Goal: Learn about a topic: Learn about a topic

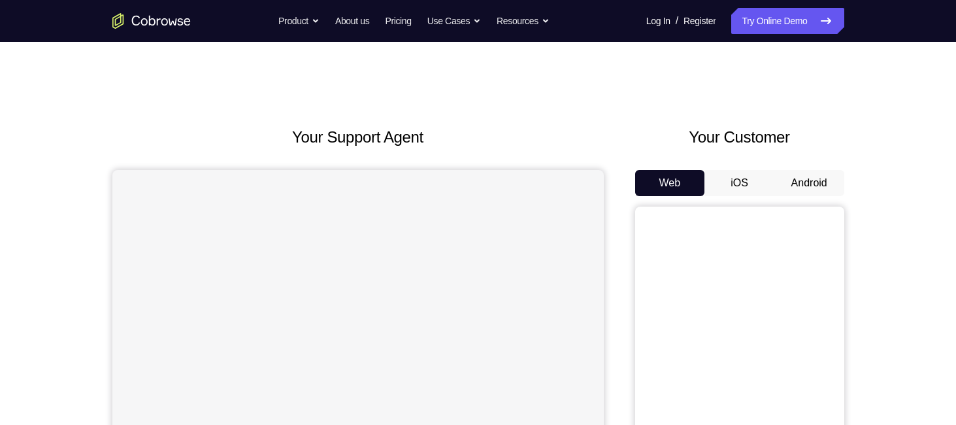
click at [815, 186] on button "Android" at bounding box center [809, 183] width 70 height 26
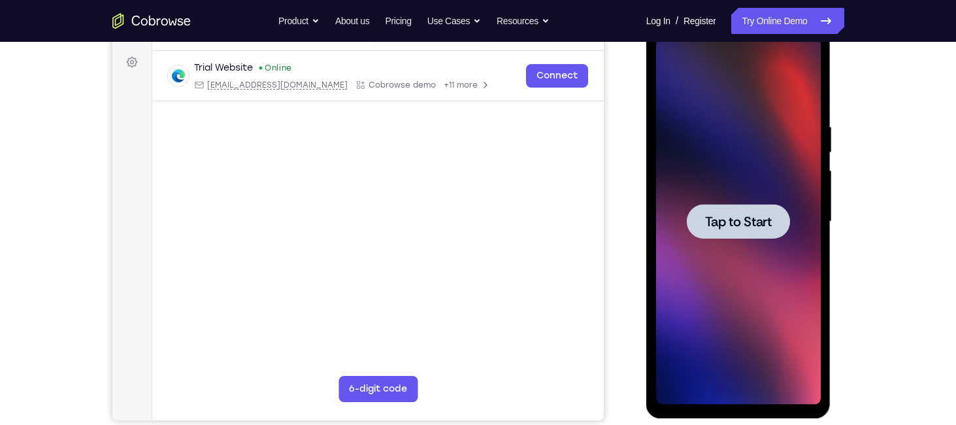
click at [738, 221] on span "Tap to Start" at bounding box center [738, 221] width 67 height 13
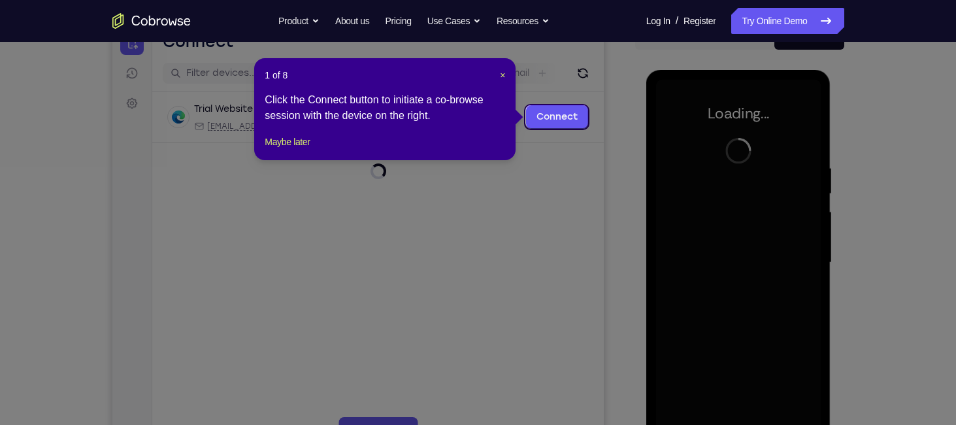
scroll to position [141, 0]
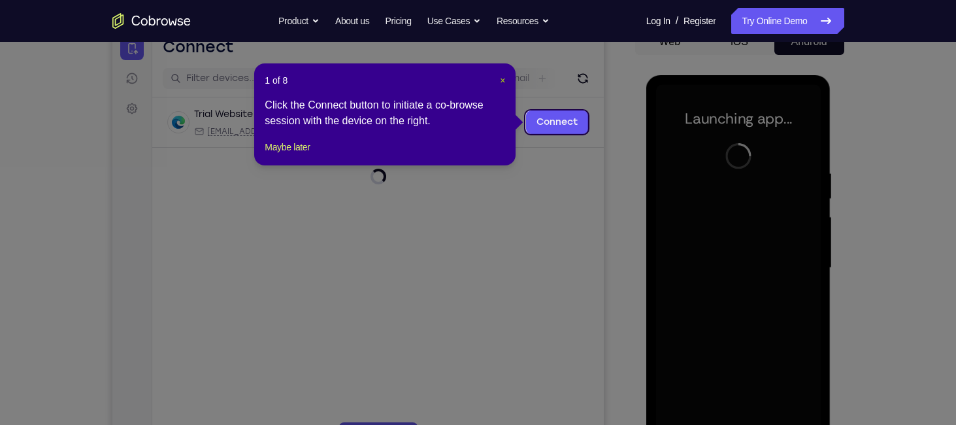
click at [504, 82] on span "×" at bounding box center [502, 80] width 5 height 10
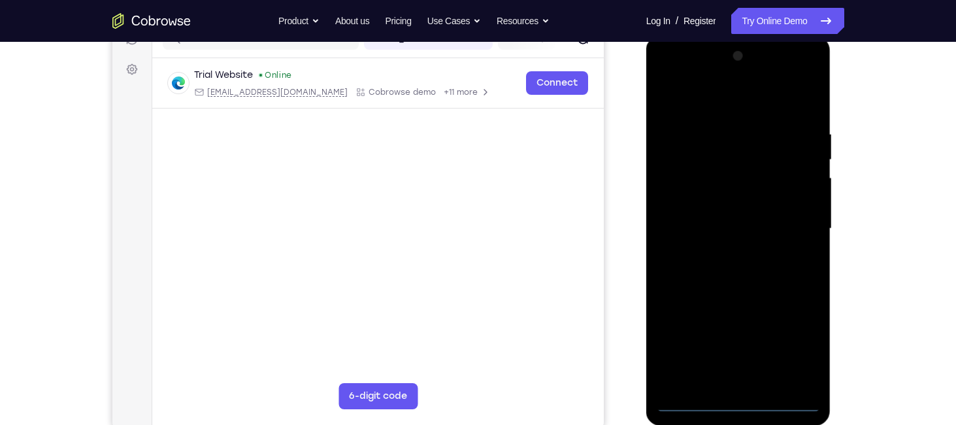
scroll to position [183, 0]
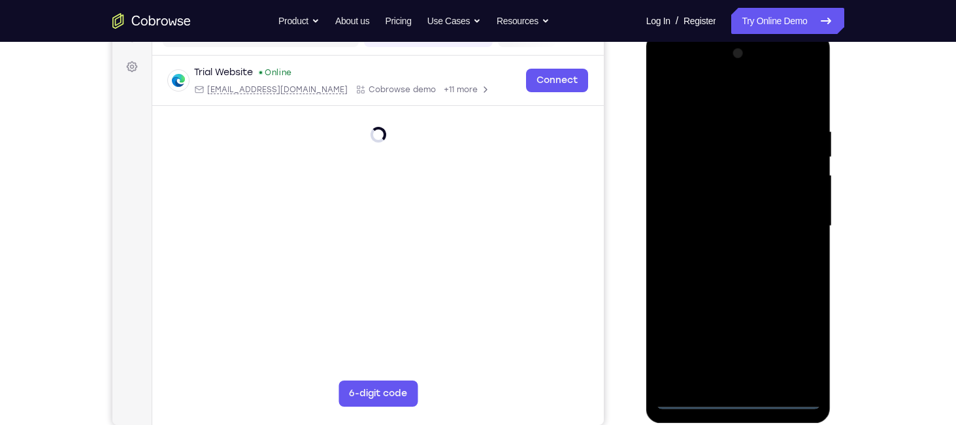
click at [742, 395] on div at bounding box center [738, 226] width 165 height 366
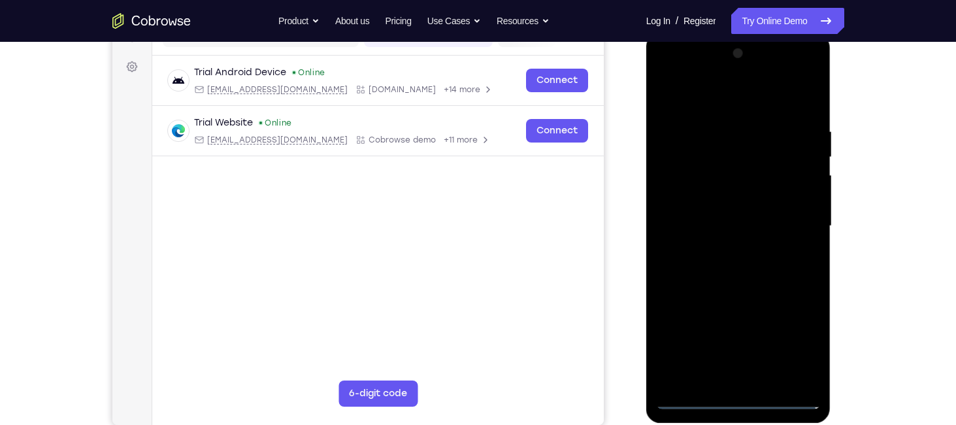
click at [742, 395] on div at bounding box center [738, 226] width 165 height 366
click at [740, 393] on div at bounding box center [738, 226] width 165 height 366
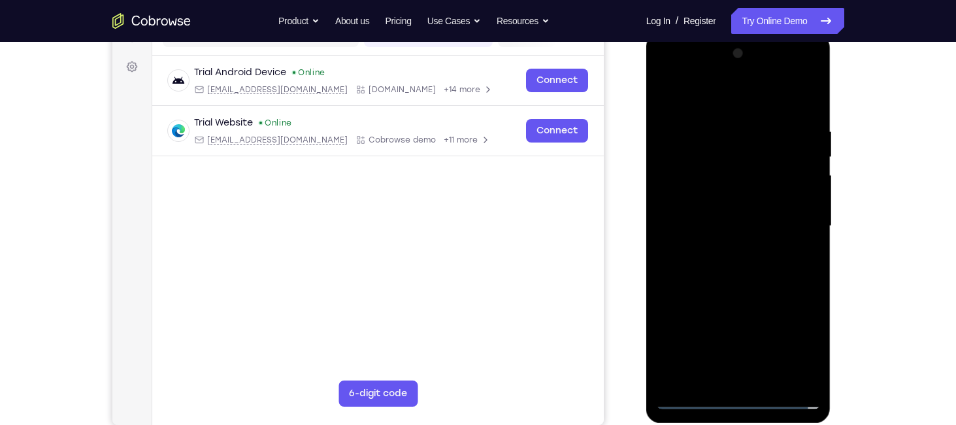
click at [740, 393] on div at bounding box center [738, 226] width 165 height 366
click at [738, 398] on div at bounding box center [738, 226] width 165 height 366
click at [792, 344] on div at bounding box center [738, 226] width 165 height 366
click at [719, 103] on div at bounding box center [738, 226] width 165 height 366
click at [796, 227] on div at bounding box center [738, 226] width 165 height 366
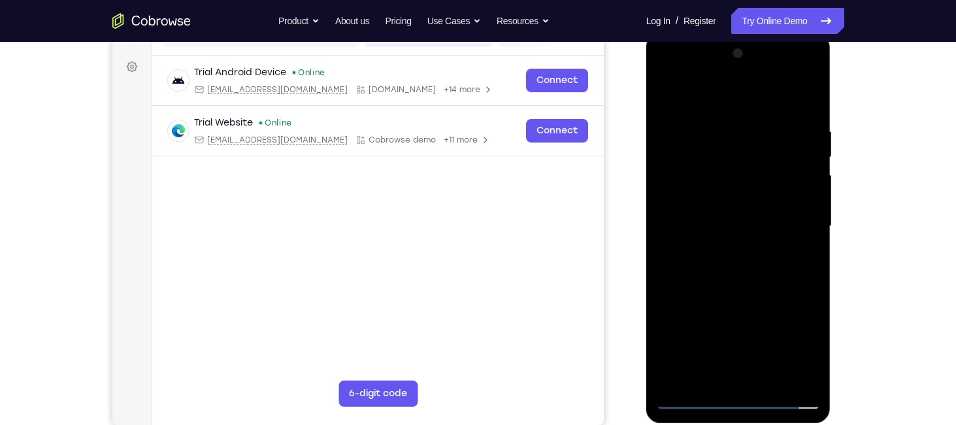
click at [717, 248] on div at bounding box center [738, 226] width 165 height 366
click at [715, 207] on div at bounding box center [738, 226] width 165 height 366
click at [715, 198] on div at bounding box center [738, 226] width 165 height 366
click at [706, 220] on div at bounding box center [738, 226] width 165 height 366
click at [798, 100] on div at bounding box center [738, 226] width 165 height 366
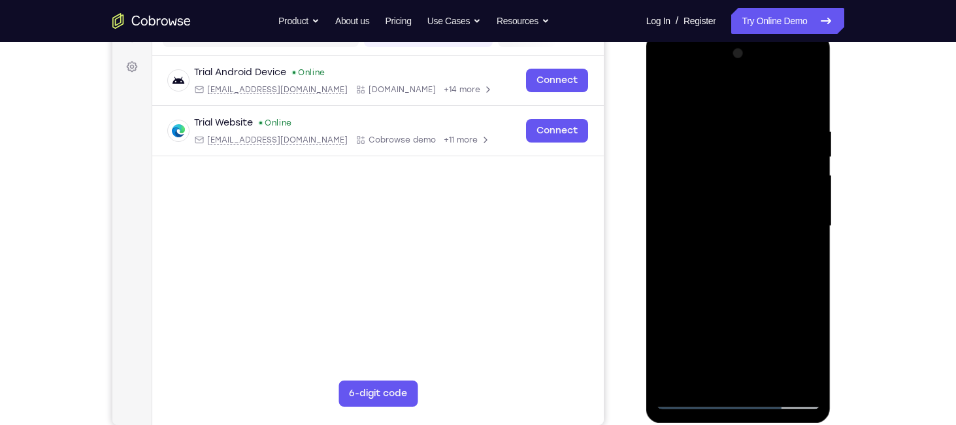
click at [802, 107] on div at bounding box center [738, 226] width 165 height 366
click at [809, 108] on div at bounding box center [738, 226] width 165 height 366
click at [719, 128] on div at bounding box center [738, 226] width 165 height 366
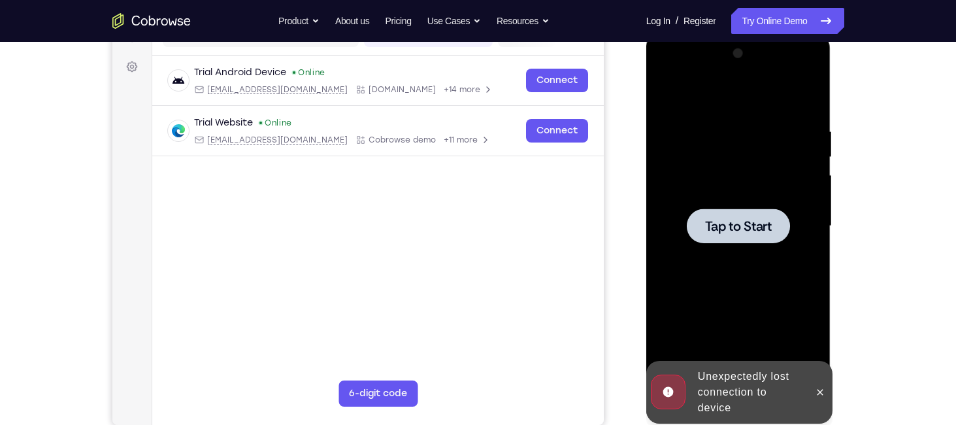
click at [754, 222] on span "Tap to Start" at bounding box center [738, 226] width 67 height 13
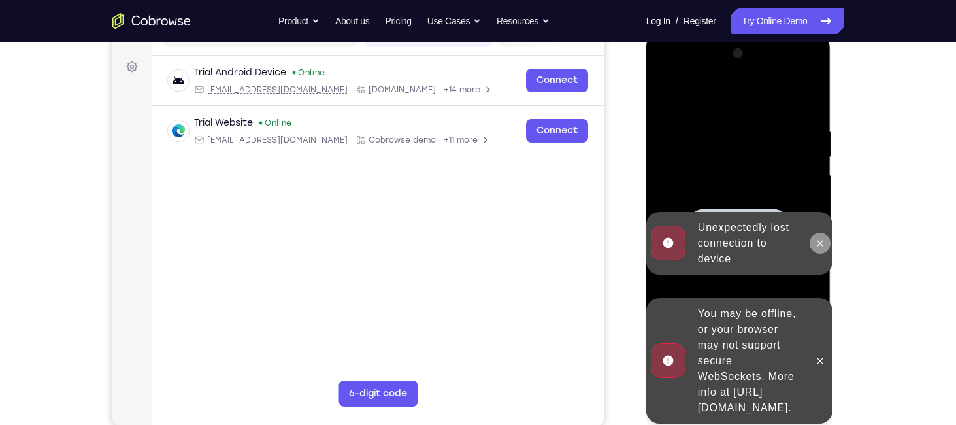
click at [826, 249] on button at bounding box center [819, 243] width 21 height 21
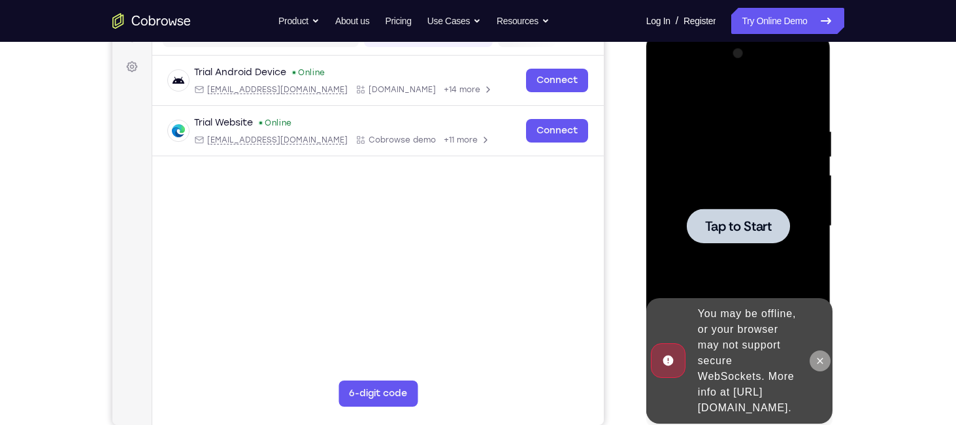
click at [825, 355] on button at bounding box center [819, 360] width 21 height 21
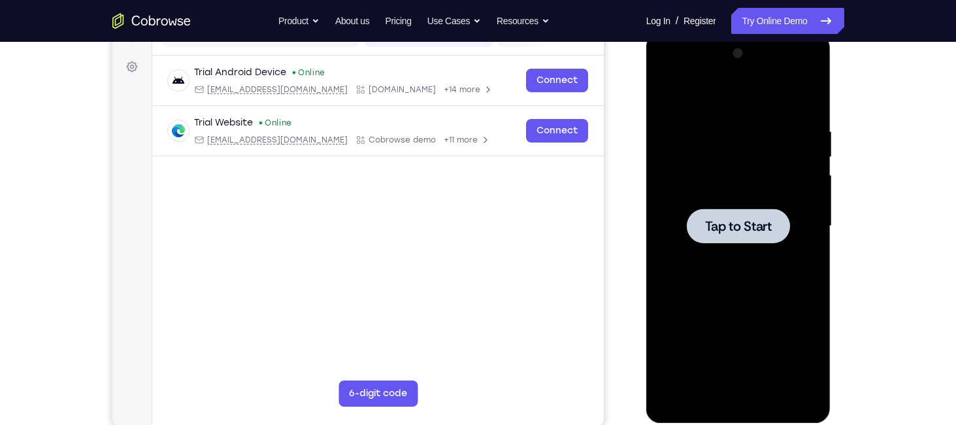
click at [720, 208] on div at bounding box center [738, 225] width 103 height 35
click at [730, 226] on span "Tap to Start" at bounding box center [738, 226] width 67 height 13
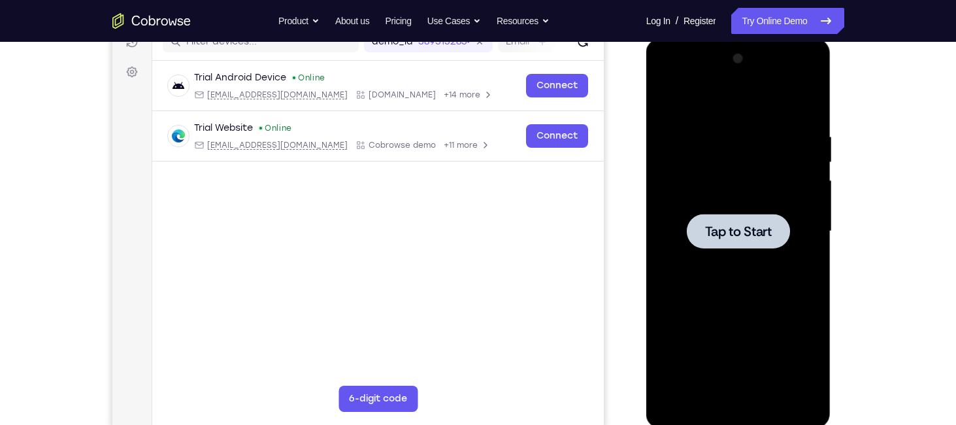
scroll to position [172, 0]
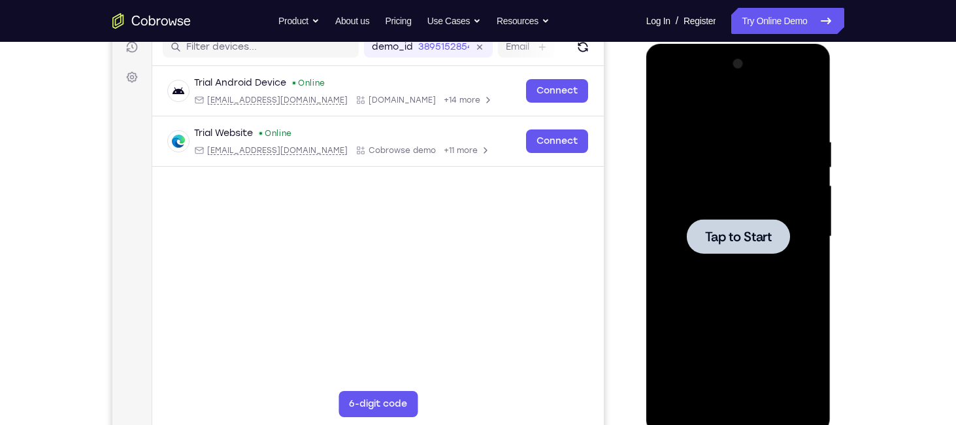
click at [730, 227] on div at bounding box center [738, 236] width 103 height 35
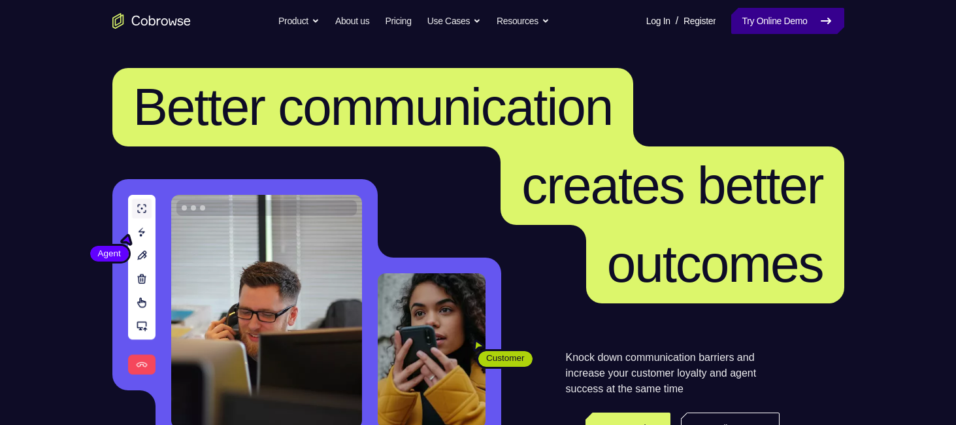
click at [818, 16] on icon at bounding box center [826, 21] width 16 height 16
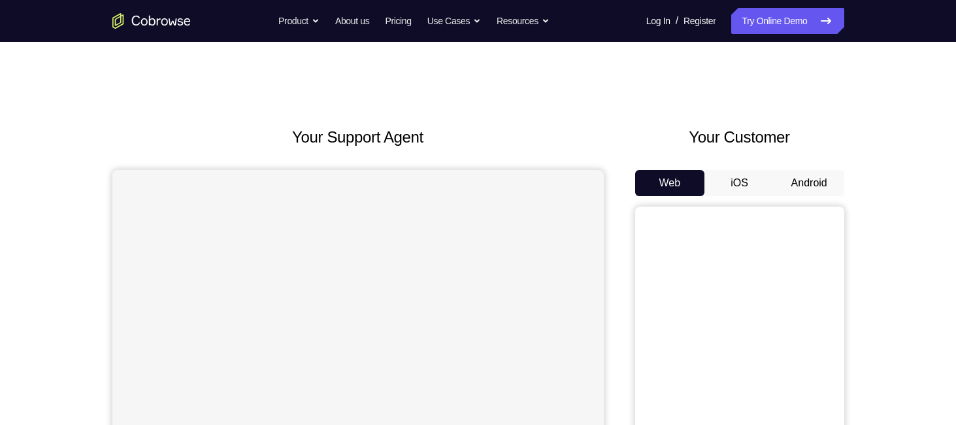
click at [815, 189] on button "Android" at bounding box center [809, 183] width 70 height 26
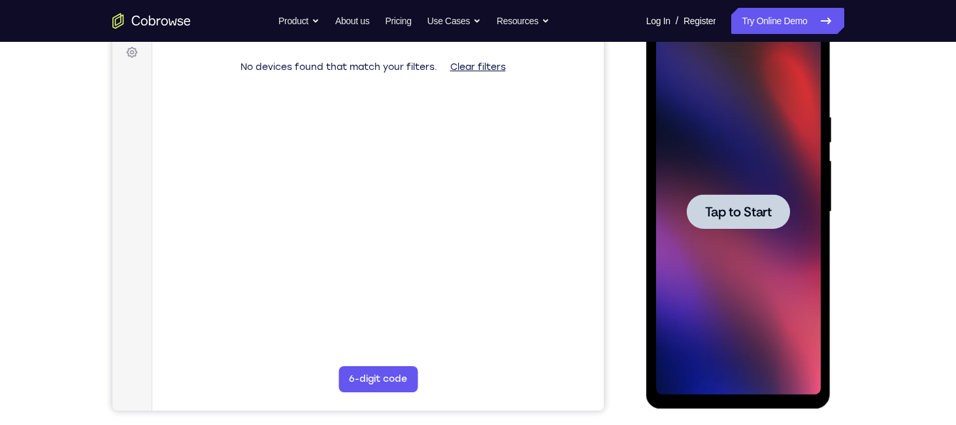
scroll to position [198, 0]
click at [732, 208] on span "Tap to Start" at bounding box center [738, 210] width 67 height 13
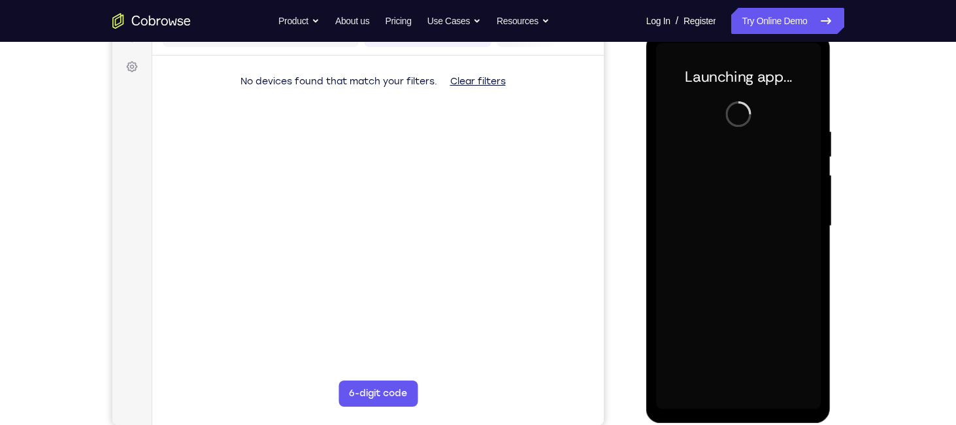
scroll to position [185, 0]
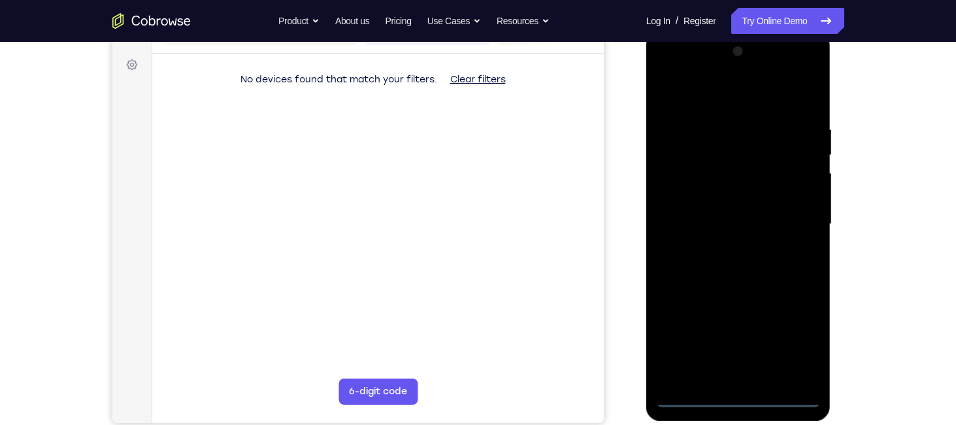
click at [734, 393] on div at bounding box center [738, 224] width 165 height 366
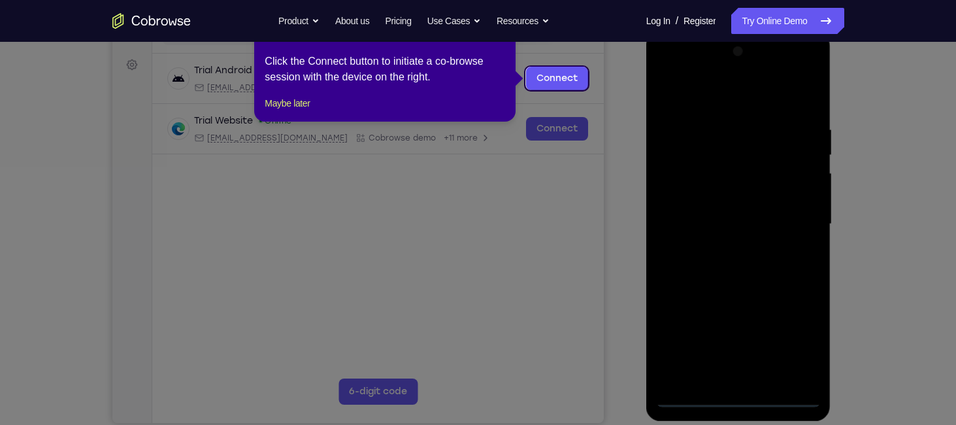
click at [798, 333] on div at bounding box center [738, 224] width 165 height 366
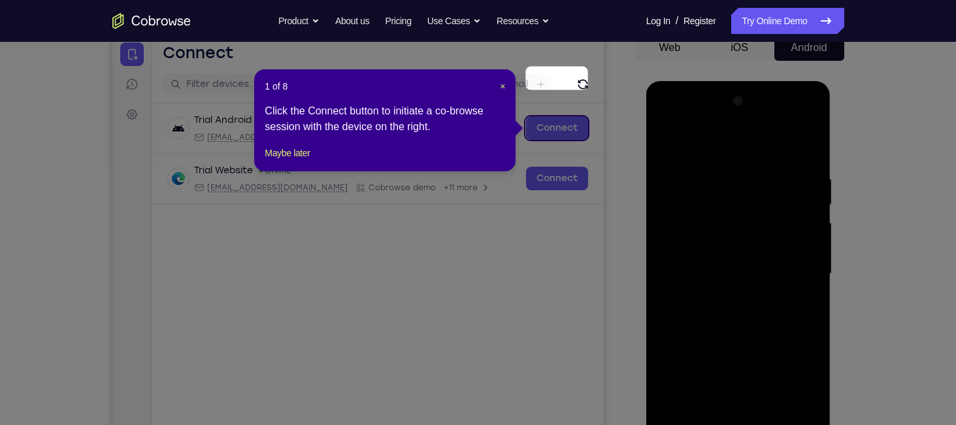
scroll to position [133, 0]
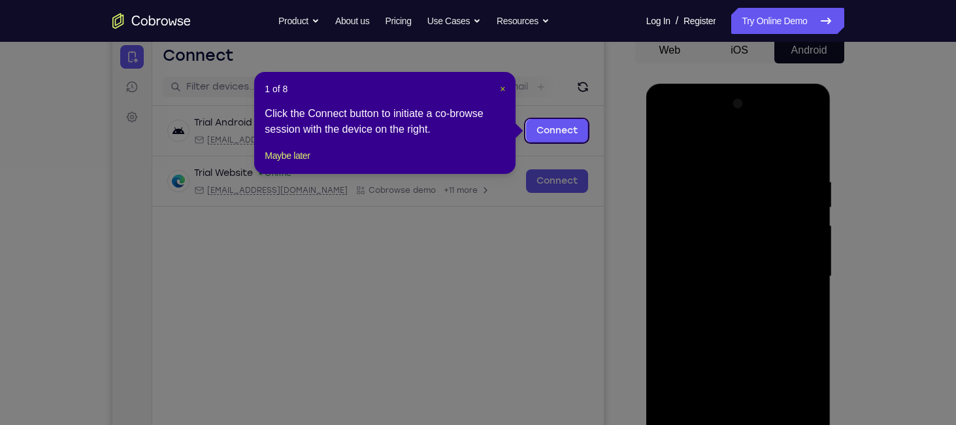
click at [504, 92] on span "×" at bounding box center [502, 89] width 5 height 10
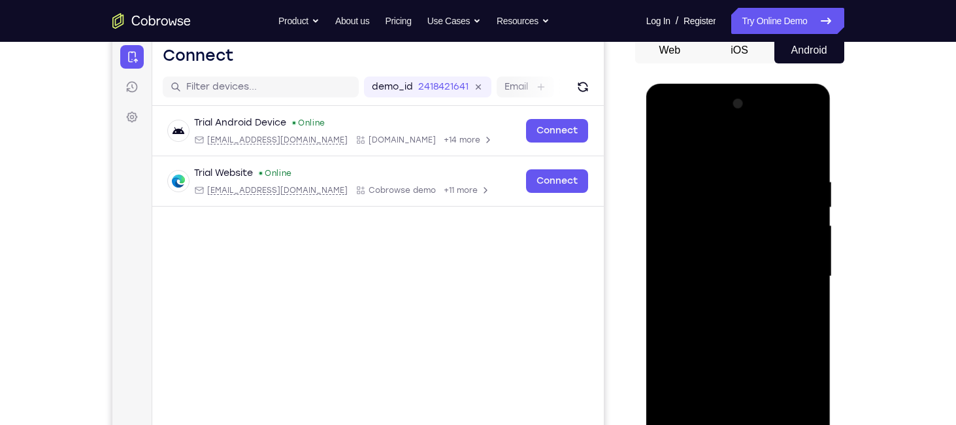
click at [717, 145] on div at bounding box center [738, 276] width 165 height 366
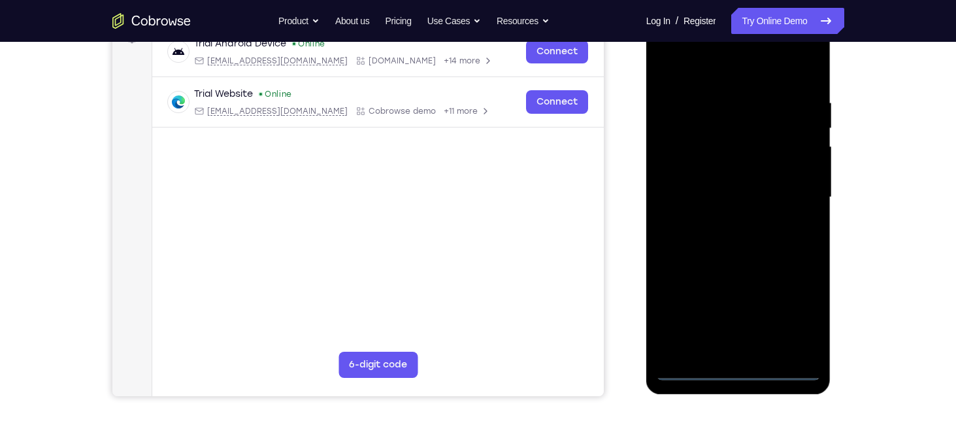
scroll to position [213, 0]
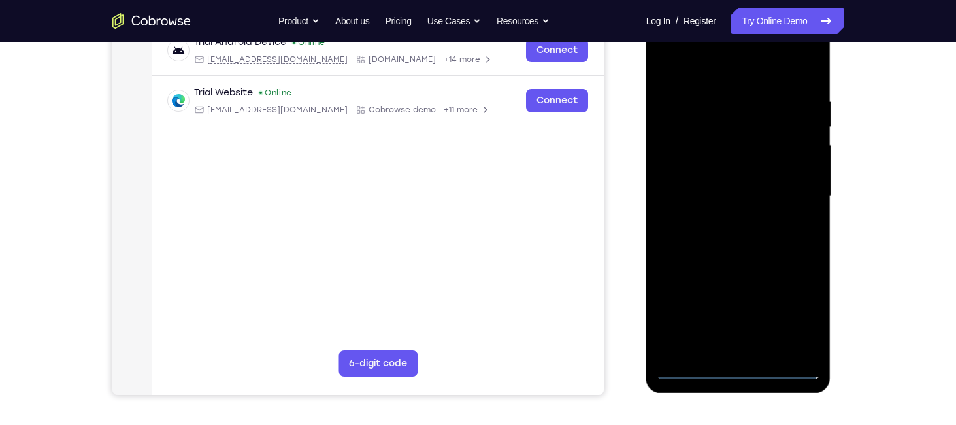
click at [790, 195] on div at bounding box center [738, 196] width 165 height 366
click at [727, 220] on div at bounding box center [738, 196] width 165 height 366
click at [710, 188] on div at bounding box center [738, 196] width 165 height 366
click at [687, 171] on div at bounding box center [738, 196] width 165 height 366
click at [706, 196] on div at bounding box center [738, 196] width 165 height 366
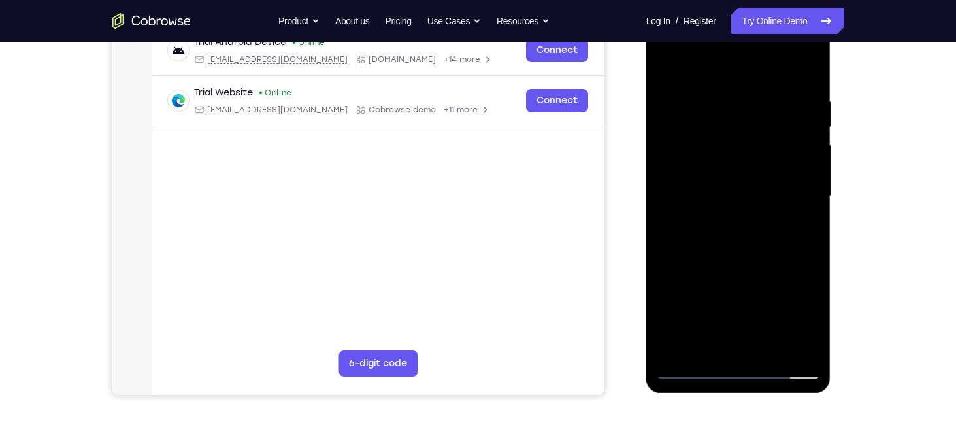
click at [706, 242] on div at bounding box center [738, 196] width 165 height 366
click at [809, 79] on div at bounding box center [738, 196] width 165 height 366
click at [806, 78] on div at bounding box center [738, 196] width 165 height 366
click at [704, 91] on div at bounding box center [738, 196] width 165 height 366
click at [810, 343] on div at bounding box center [738, 196] width 165 height 366
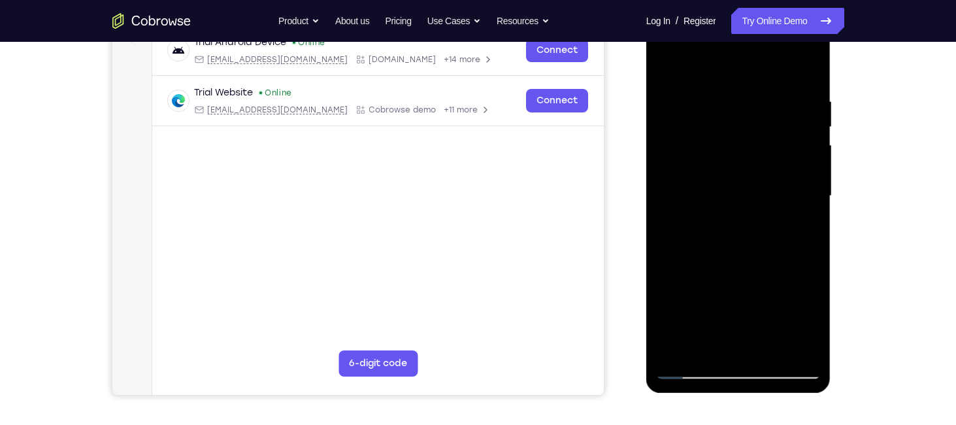
click at [808, 69] on div at bounding box center [738, 196] width 165 height 366
click at [773, 352] on div at bounding box center [738, 196] width 165 height 366
click at [744, 265] on div at bounding box center [738, 196] width 165 height 366
click at [738, 182] on div at bounding box center [738, 196] width 165 height 366
click at [669, 69] on div at bounding box center [738, 196] width 165 height 366
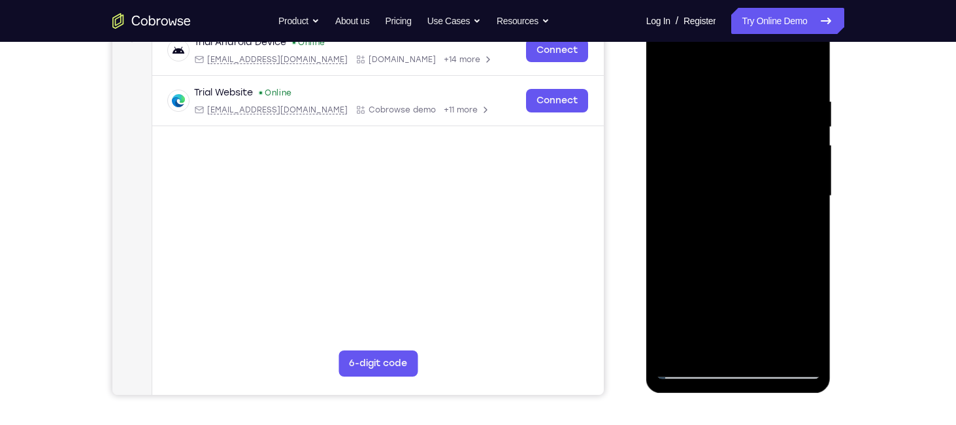
click at [742, 197] on div at bounding box center [738, 196] width 165 height 366
click at [666, 65] on div at bounding box center [738, 196] width 165 height 366
click at [711, 233] on div at bounding box center [738, 196] width 165 height 366
click at [670, 62] on div at bounding box center [738, 196] width 165 height 366
click at [665, 68] on div at bounding box center [738, 196] width 165 height 366
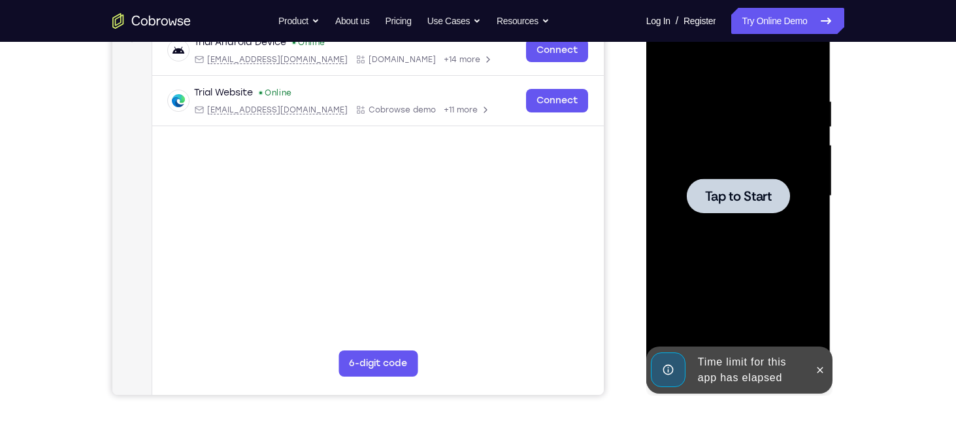
click at [810, 223] on div at bounding box center [738, 196] width 165 height 366
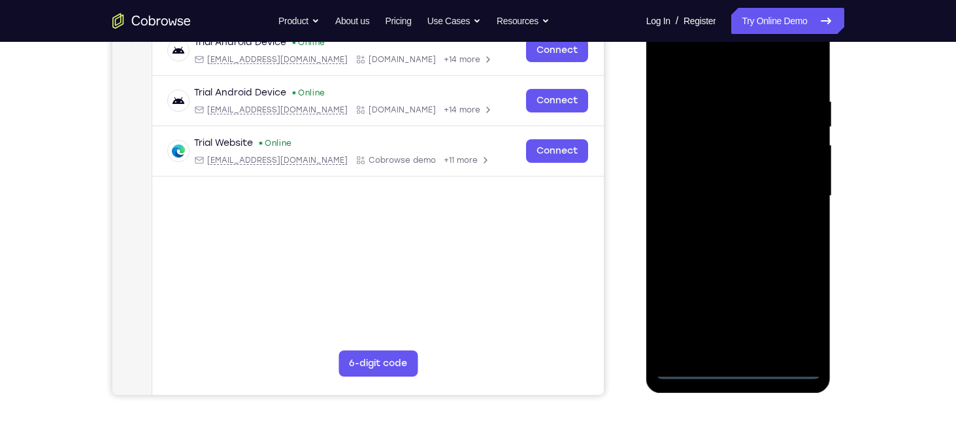
click at [738, 363] on div at bounding box center [738, 196] width 165 height 366
click at [740, 370] on div at bounding box center [738, 196] width 165 height 366
click at [793, 316] on div at bounding box center [738, 196] width 165 height 366
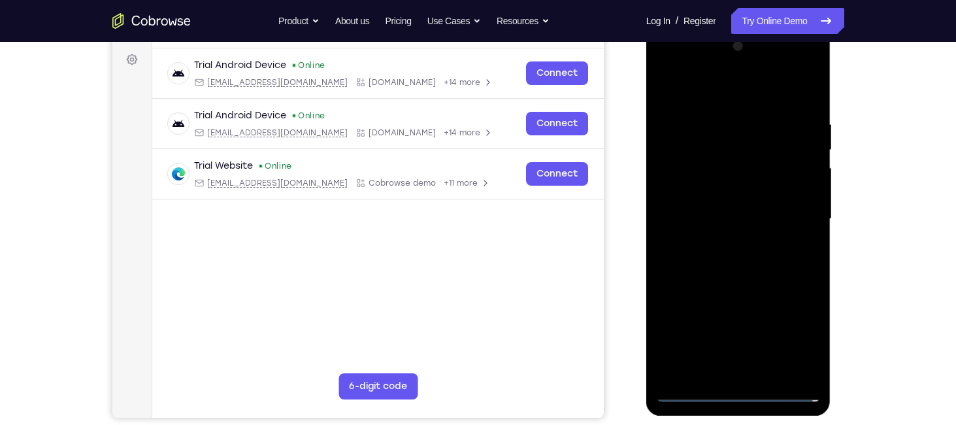
scroll to position [189, 0]
click at [706, 84] on div at bounding box center [738, 220] width 165 height 366
click at [802, 205] on div at bounding box center [738, 220] width 165 height 366
click at [720, 242] on div at bounding box center [738, 220] width 165 height 366
click at [711, 214] on div at bounding box center [738, 220] width 165 height 366
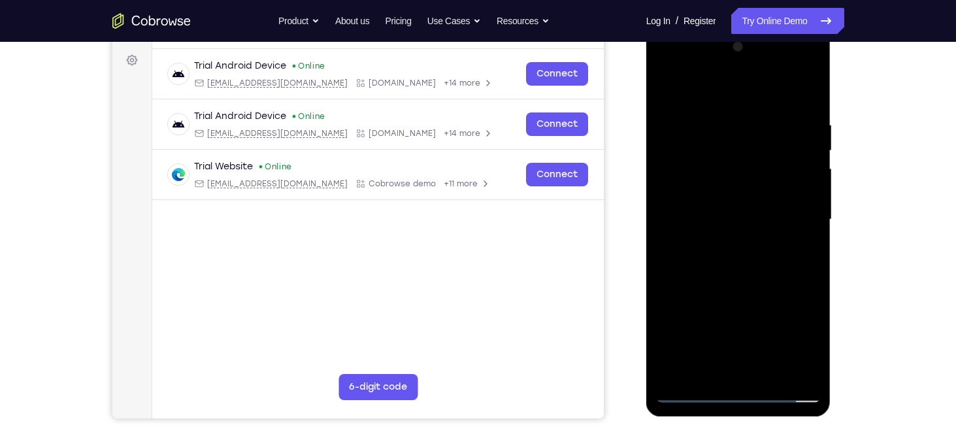
click at [711, 193] on div at bounding box center [738, 220] width 165 height 366
click at [731, 228] on div at bounding box center [738, 220] width 165 height 366
click at [720, 108] on div at bounding box center [738, 220] width 165 height 366
click at [800, 93] on div at bounding box center [738, 220] width 165 height 366
click at [807, 106] on div at bounding box center [738, 220] width 165 height 366
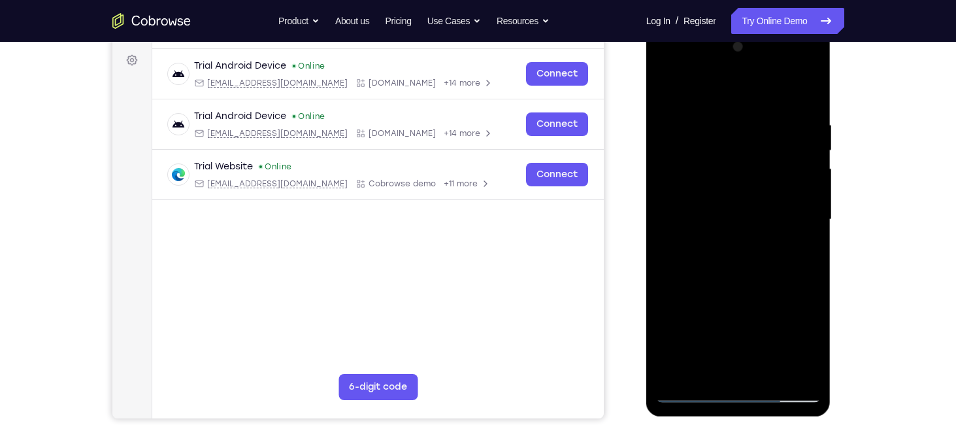
click at [708, 118] on div at bounding box center [738, 220] width 165 height 366
click at [808, 97] on div at bounding box center [738, 220] width 165 height 366
click at [810, 86] on div at bounding box center [738, 220] width 165 height 366
click at [664, 86] on div at bounding box center [738, 220] width 165 height 366
drag, startPoint x: 738, startPoint y: 271, endPoint x: 743, endPoint y: 110, distance: 160.8
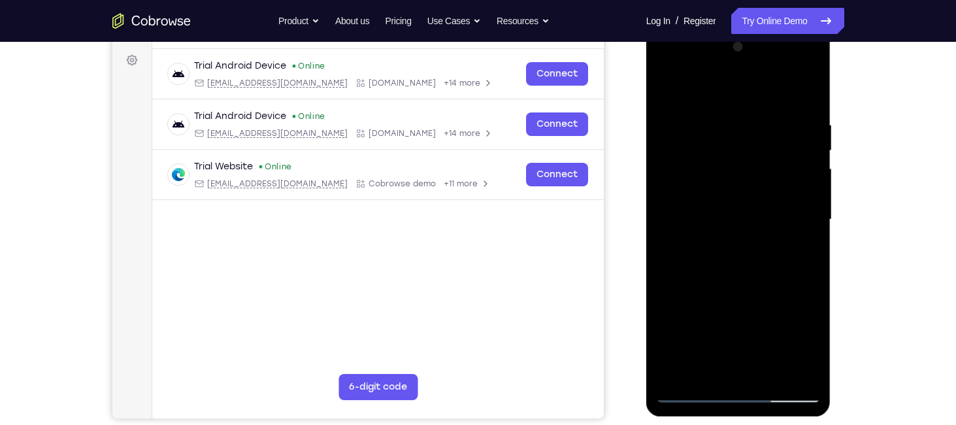
click at [743, 110] on div at bounding box center [738, 220] width 165 height 366
drag, startPoint x: 743, startPoint y: 261, endPoint x: 731, endPoint y: 143, distance: 118.8
click at [731, 143] on div at bounding box center [738, 220] width 165 height 366
drag, startPoint x: 747, startPoint y: 293, endPoint x: 751, endPoint y: 184, distance: 109.2
click at [751, 184] on div at bounding box center [738, 220] width 165 height 366
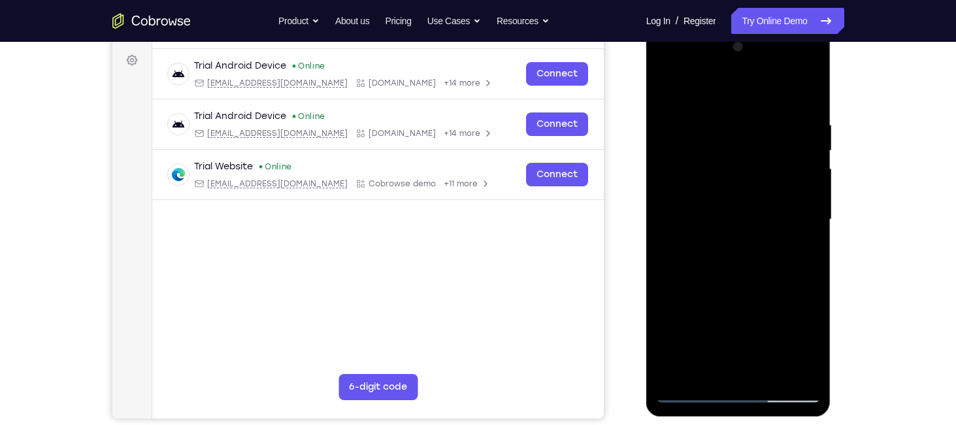
click at [811, 218] on div at bounding box center [738, 220] width 165 height 366
drag, startPoint x: 769, startPoint y: 293, endPoint x: 751, endPoint y: 135, distance: 158.4
click at [751, 135] on div at bounding box center [738, 220] width 165 height 366
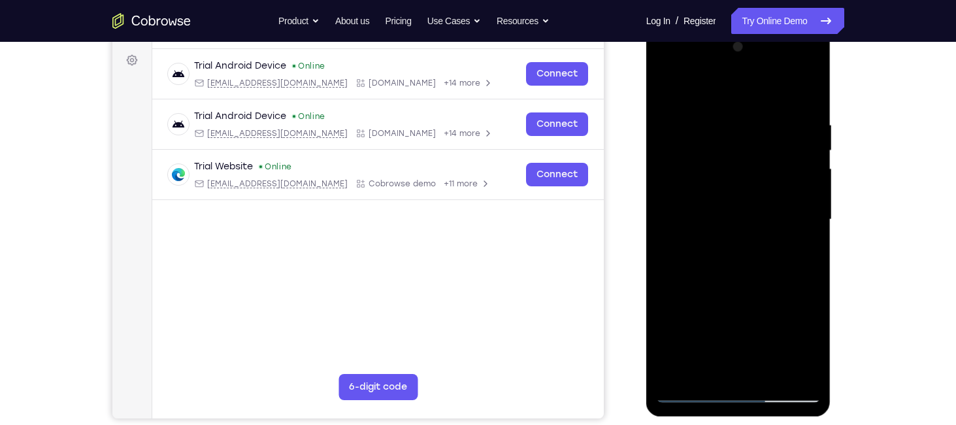
drag, startPoint x: 756, startPoint y: 278, endPoint x: 745, endPoint y: 156, distance: 122.6
click at [745, 156] on div at bounding box center [738, 220] width 165 height 366
drag, startPoint x: 745, startPoint y: 267, endPoint x: 727, endPoint y: 173, distance: 95.1
click at [727, 173] on div at bounding box center [738, 220] width 165 height 366
drag, startPoint x: 736, startPoint y: 314, endPoint x: 728, endPoint y: 222, distance: 91.7
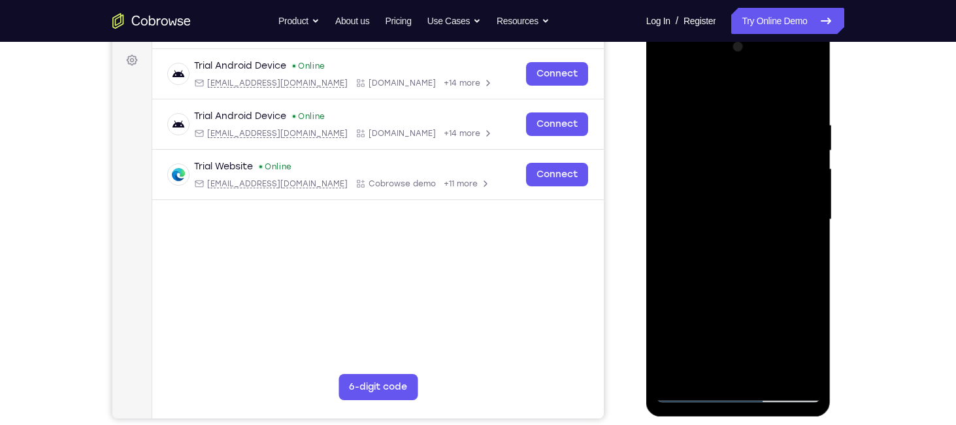
click at [728, 222] on div at bounding box center [738, 220] width 165 height 366
click at [813, 167] on div at bounding box center [738, 220] width 165 height 366
drag, startPoint x: 772, startPoint y: 316, endPoint x: 764, endPoint y: 195, distance: 121.1
click at [764, 195] on div at bounding box center [738, 220] width 165 height 366
drag, startPoint x: 755, startPoint y: 314, endPoint x: 755, endPoint y: 177, distance: 137.2
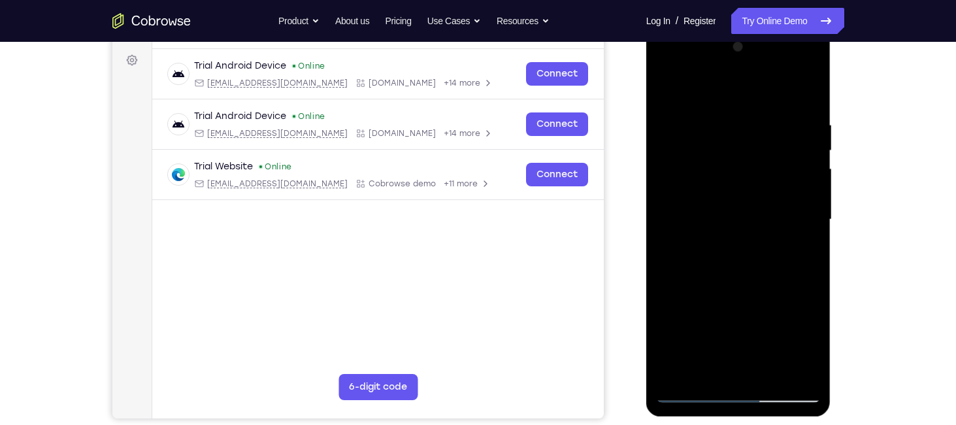
click at [755, 178] on div at bounding box center [738, 220] width 165 height 366
click at [808, 166] on div at bounding box center [738, 220] width 165 height 366
click at [813, 160] on div at bounding box center [738, 220] width 165 height 366
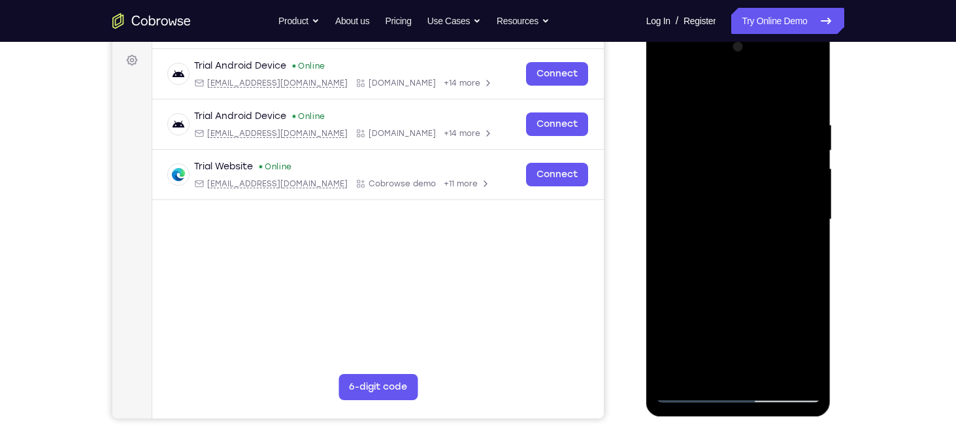
click at [813, 160] on div at bounding box center [738, 220] width 165 height 366
drag, startPoint x: 738, startPoint y: 322, endPoint x: 753, endPoint y: 167, distance: 156.3
click at [753, 167] on div at bounding box center [738, 220] width 165 height 366
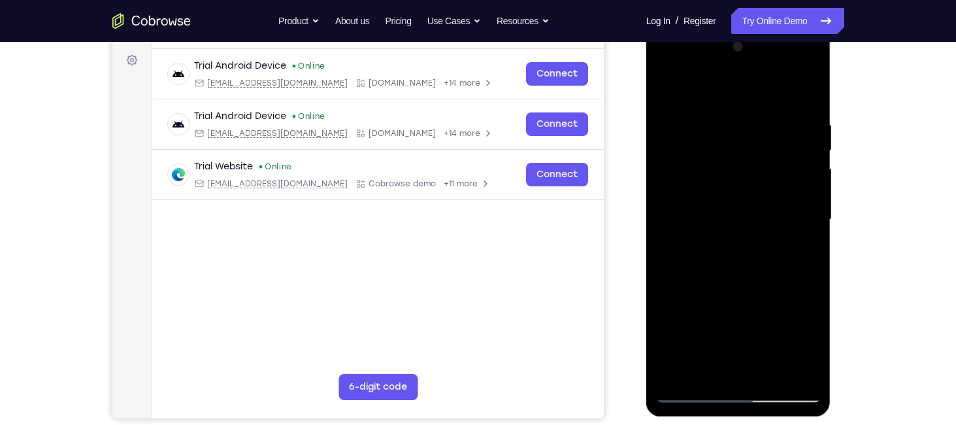
drag, startPoint x: 749, startPoint y: 302, endPoint x: 745, endPoint y: 200, distance: 102.0
click at [745, 200] on div at bounding box center [738, 220] width 165 height 366
click at [814, 133] on div at bounding box center [738, 220] width 165 height 366
drag, startPoint x: 749, startPoint y: 176, endPoint x: 753, endPoint y: 255, distance: 79.1
click at [753, 255] on div at bounding box center [738, 220] width 165 height 366
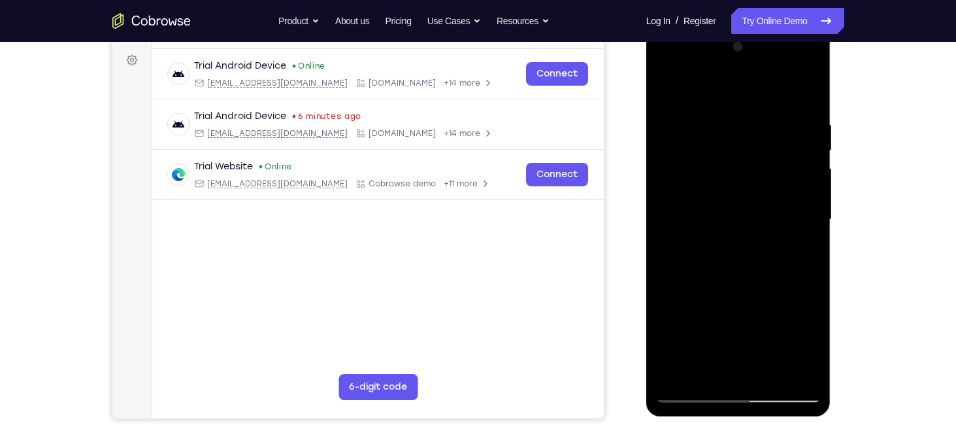
click at [809, 211] on div at bounding box center [738, 220] width 165 height 366
click at [710, 374] on div at bounding box center [738, 220] width 165 height 366
click at [694, 88] on div at bounding box center [738, 220] width 165 height 366
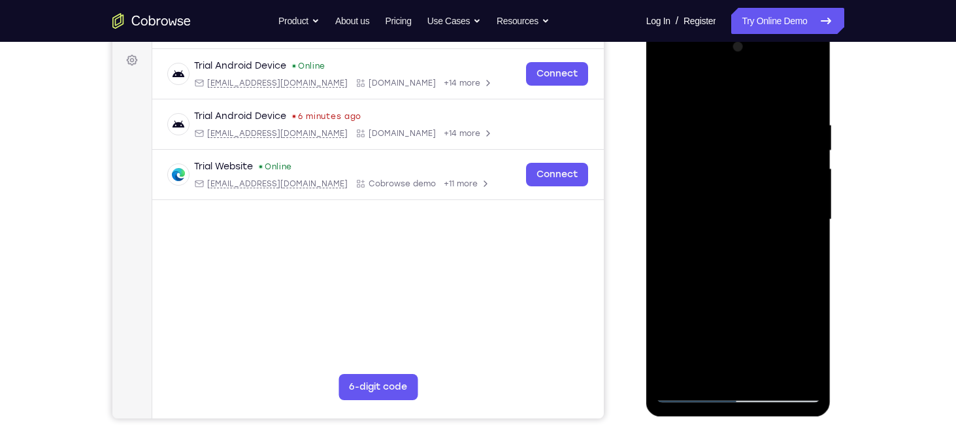
click at [736, 99] on div at bounding box center [738, 220] width 165 height 366
drag, startPoint x: 763, startPoint y: 265, endPoint x: 766, endPoint y: 203, distance: 62.1
click at [766, 203] on div at bounding box center [738, 220] width 165 height 366
click at [783, 299] on div at bounding box center [738, 220] width 165 height 366
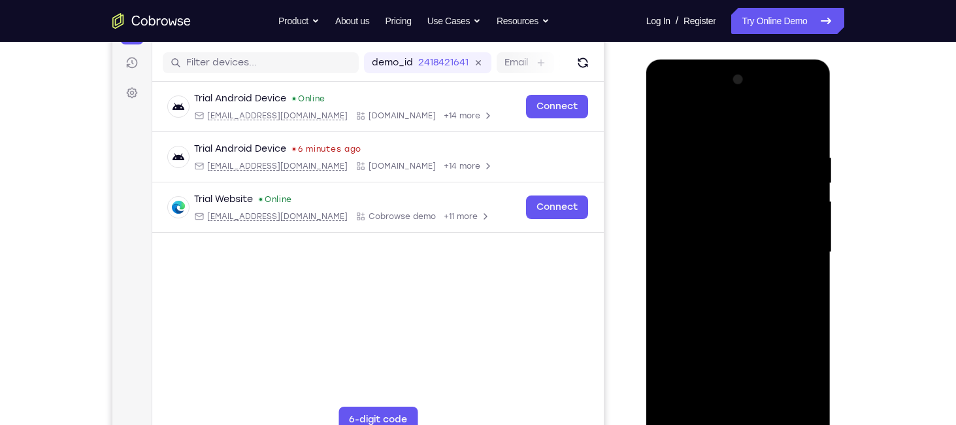
scroll to position [155, 0]
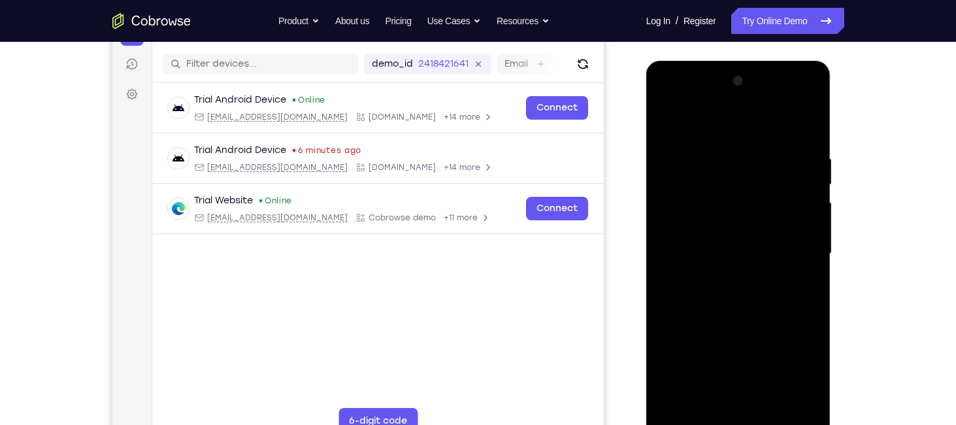
drag, startPoint x: 745, startPoint y: 198, endPoint x: 742, endPoint y: 182, distance: 16.2
click at [742, 182] on div at bounding box center [738, 254] width 165 height 366
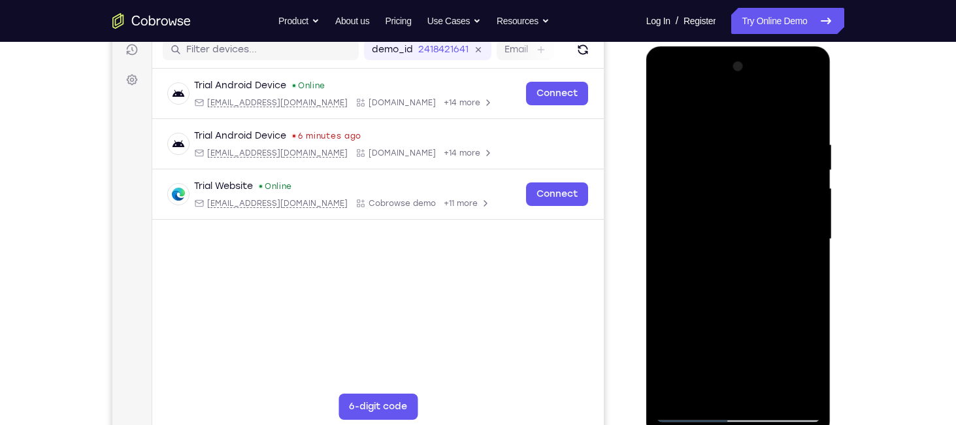
scroll to position [171, 0]
click at [813, 165] on div at bounding box center [738, 239] width 165 height 366
click at [668, 106] on div at bounding box center [738, 239] width 165 height 366
drag, startPoint x: 731, startPoint y: 331, endPoint x: 725, endPoint y: 224, distance: 106.7
click at [725, 224] on div at bounding box center [738, 239] width 165 height 366
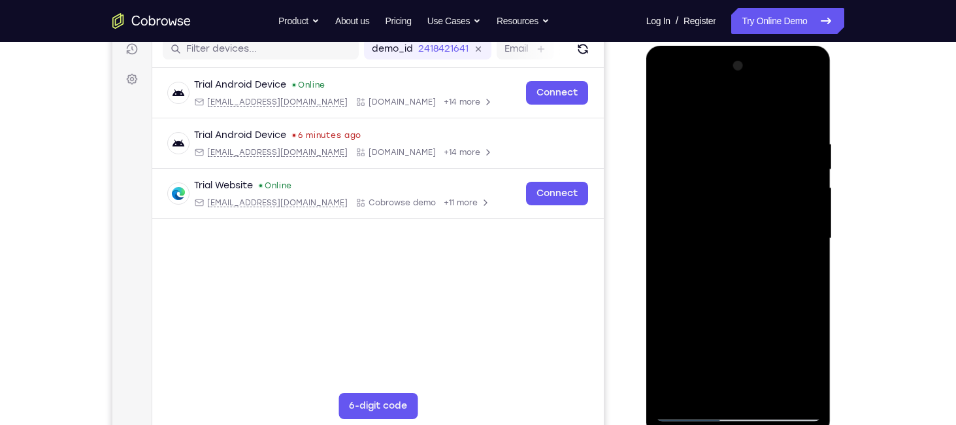
drag, startPoint x: 736, startPoint y: 329, endPoint x: 730, endPoint y: 208, distance: 121.0
click at [730, 208] on div at bounding box center [738, 239] width 165 height 366
drag, startPoint x: 746, startPoint y: 341, endPoint x: 743, endPoint y: 257, distance: 83.7
click at [743, 257] on div at bounding box center [738, 239] width 165 height 366
click at [680, 263] on div at bounding box center [738, 239] width 165 height 366
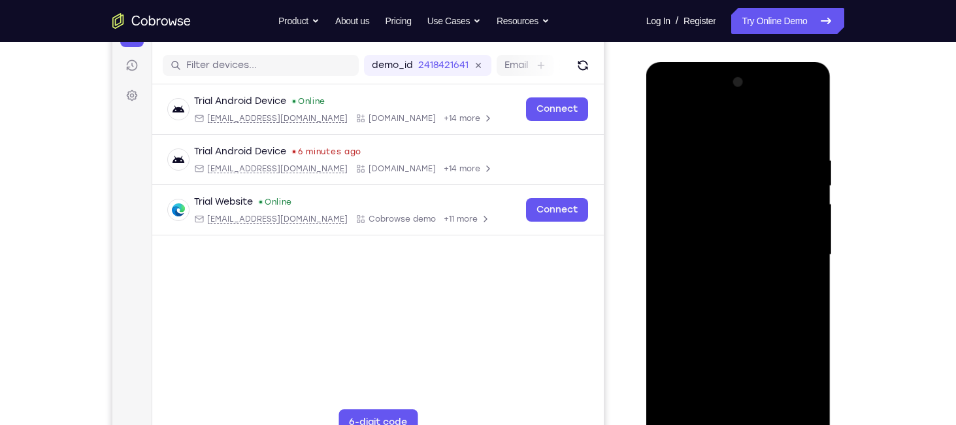
scroll to position [151, 0]
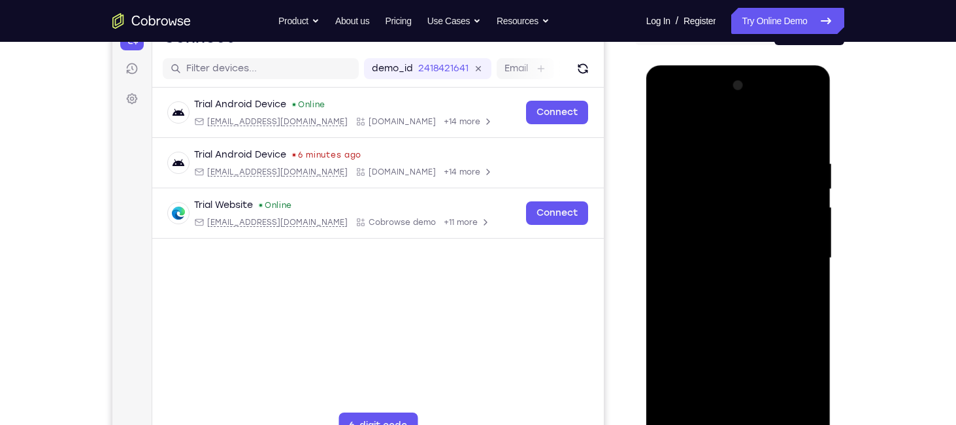
click at [809, 186] on div at bounding box center [738, 258] width 165 height 366
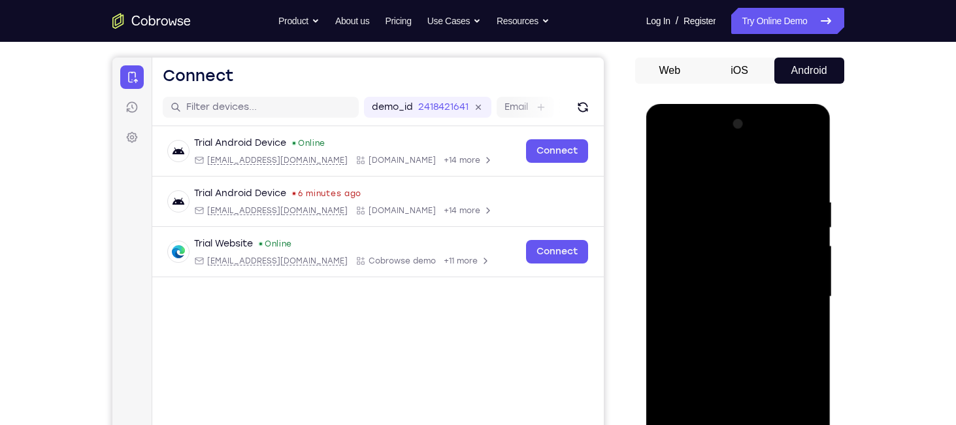
scroll to position [112, 0]
click at [664, 167] on div at bounding box center [738, 297] width 165 height 366
click at [672, 220] on div at bounding box center [738, 297] width 165 height 366
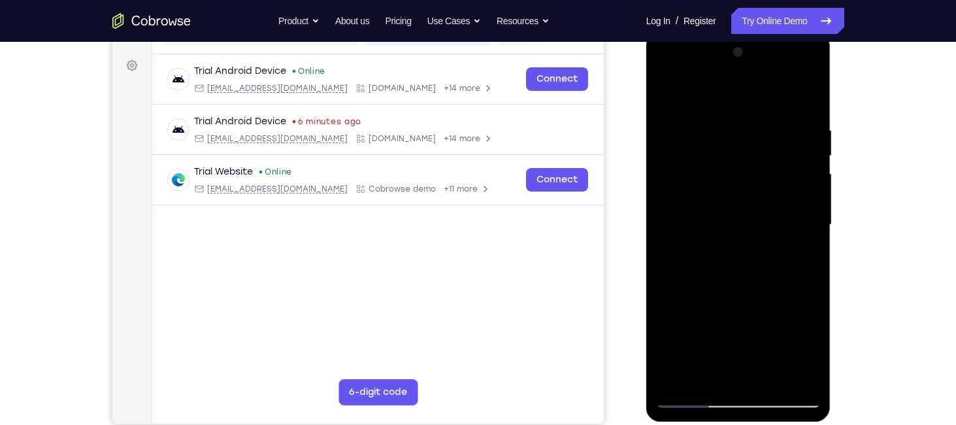
scroll to position [180, 0]
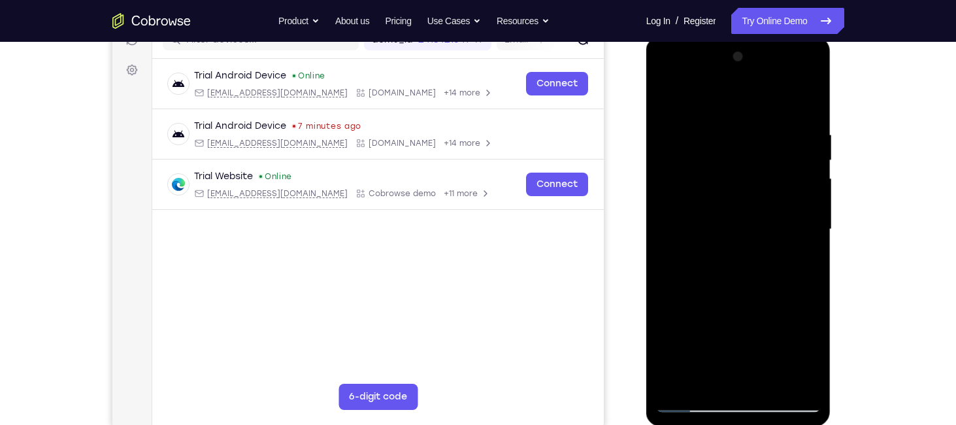
click at [811, 61] on div at bounding box center [738, 229] width 165 height 366
click at [680, 377] on div at bounding box center [738, 229] width 165 height 366
click at [811, 287] on div at bounding box center [738, 229] width 165 height 366
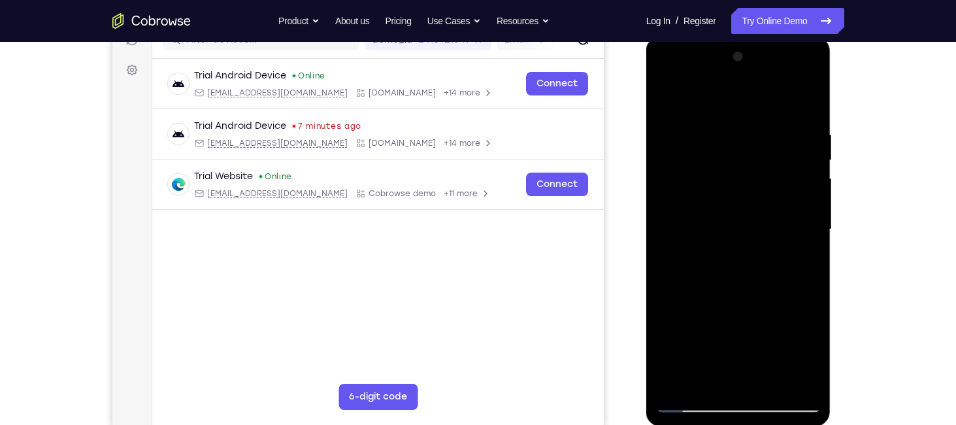
click at [811, 287] on div at bounding box center [738, 229] width 165 height 366
drag, startPoint x: 766, startPoint y: 300, endPoint x: 755, endPoint y: 163, distance: 137.7
click at [757, 168] on div at bounding box center [738, 229] width 165 height 366
drag, startPoint x: 722, startPoint y: 347, endPoint x: 730, endPoint y: 143, distance: 204.0
click at [730, 143] on div at bounding box center [738, 229] width 165 height 366
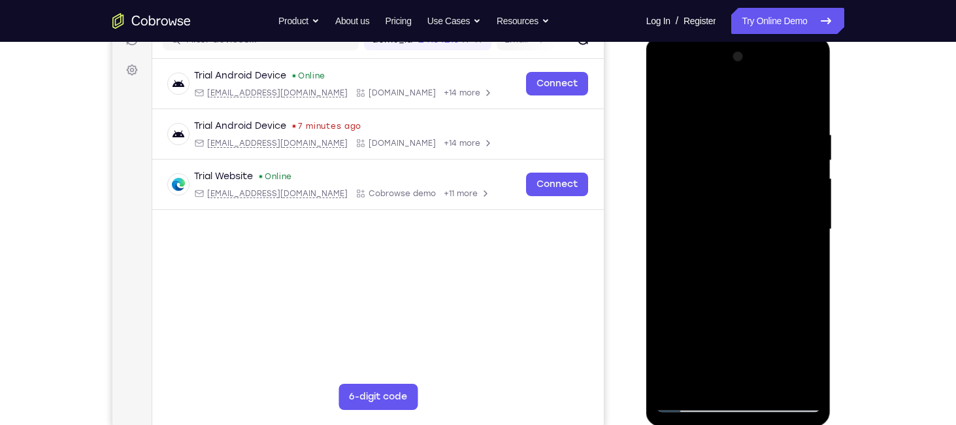
drag, startPoint x: 713, startPoint y: 284, endPoint x: 713, endPoint y: 97, distance: 186.2
click at [714, 98] on div at bounding box center [738, 229] width 165 height 366
drag, startPoint x: 701, startPoint y: 304, endPoint x: 708, endPoint y: 150, distance: 154.4
click at [708, 150] on div at bounding box center [738, 229] width 165 height 366
click at [809, 286] on div at bounding box center [738, 229] width 165 height 366
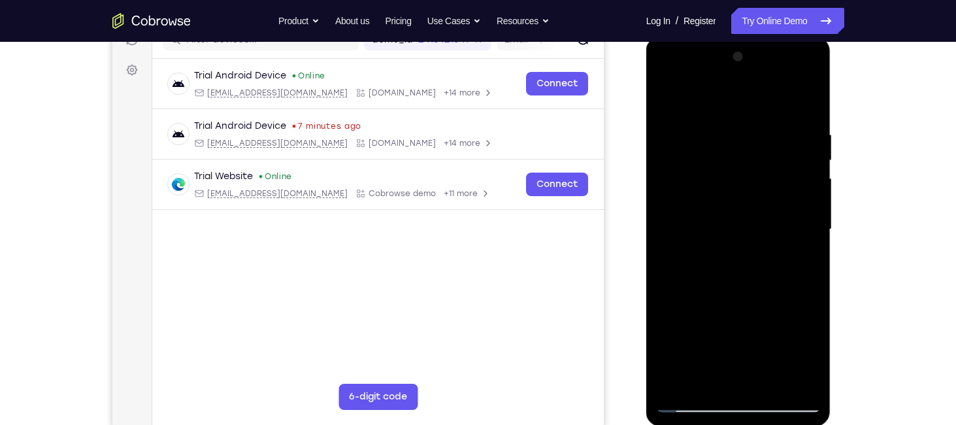
drag, startPoint x: 768, startPoint y: 302, endPoint x: 753, endPoint y: 236, distance: 68.2
click at [753, 236] on div at bounding box center [738, 229] width 165 height 366
